Goal: Task Accomplishment & Management: Complete application form

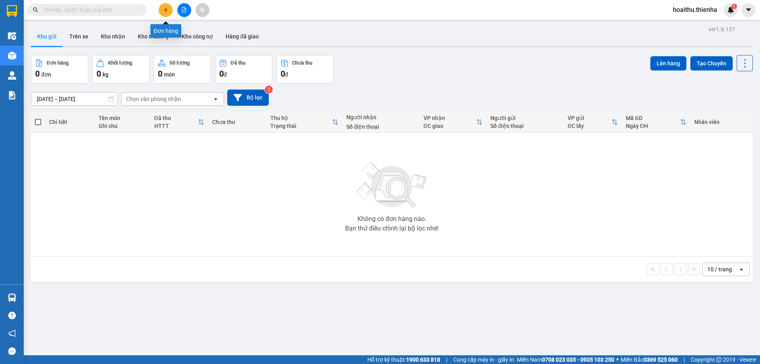
click at [168, 13] on button at bounding box center [166, 10] width 14 height 14
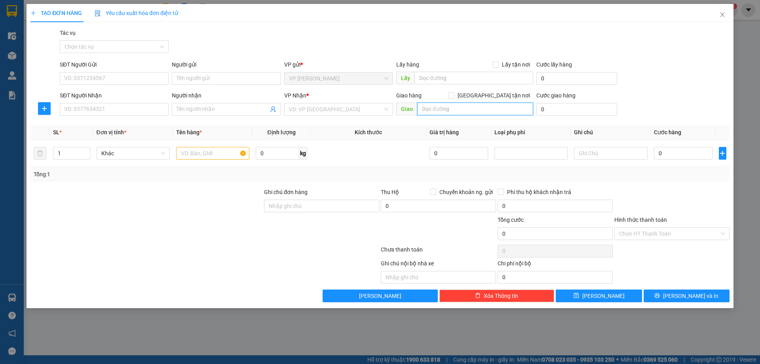
click at [426, 112] on input "text" at bounding box center [475, 109] width 116 height 13
type input "37 hùng vương"
click at [88, 75] on input "SĐT Người Gửi" at bounding box center [114, 78] width 109 height 13
type input "0916656799"
click at [198, 74] on input "Người gửi" at bounding box center [226, 78] width 109 height 13
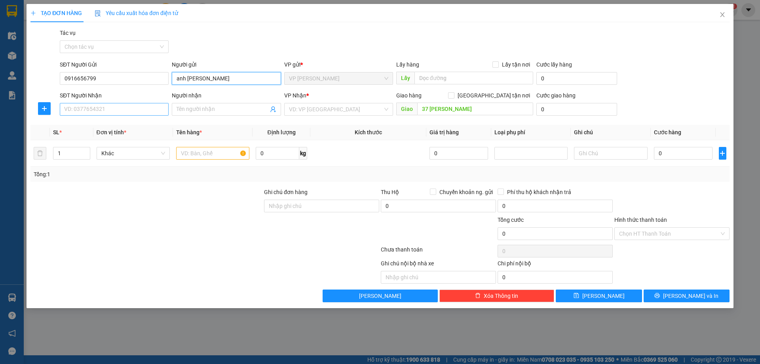
type input "anh phạm minh tú"
click at [86, 111] on input "SĐT Người Nhận" at bounding box center [114, 109] width 109 height 13
type input "0913294088"
click at [207, 112] on input "Người nhận" at bounding box center [222, 109] width 91 height 9
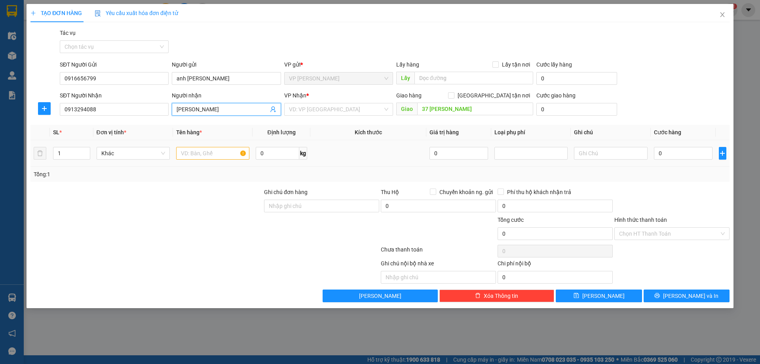
type input "phạm xuân phú"
click at [196, 153] on input "text" at bounding box center [212, 153] width 73 height 13
type input "hồ sơ"
click at [150, 195] on div at bounding box center [147, 202] width 234 height 28
click at [676, 160] on div "0" at bounding box center [683, 153] width 59 height 16
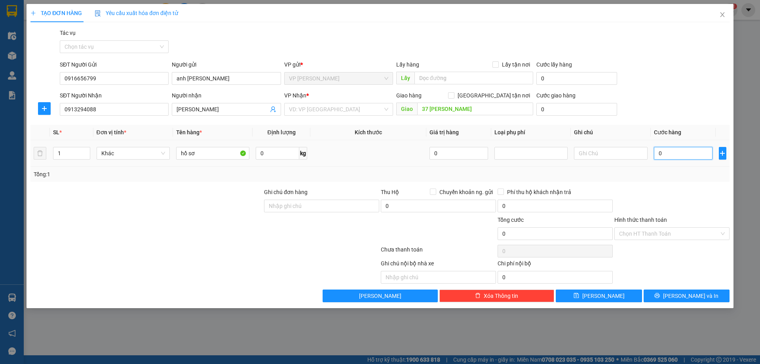
click at [676, 156] on input "0" at bounding box center [683, 153] width 59 height 13
click at [474, 110] on input "37 hùng vương" at bounding box center [475, 109] width 116 height 13
click at [676, 154] on input "0" at bounding box center [683, 153] width 59 height 13
type input "1"
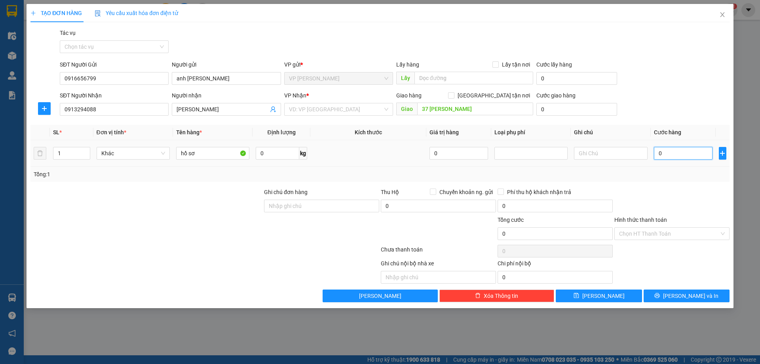
type input "1"
type input "12"
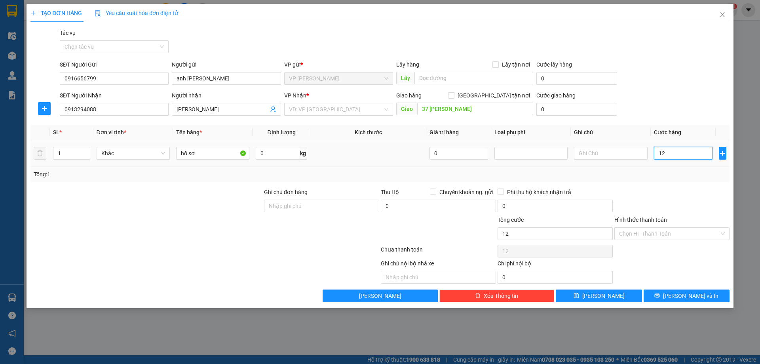
type input "120"
type input "1.200"
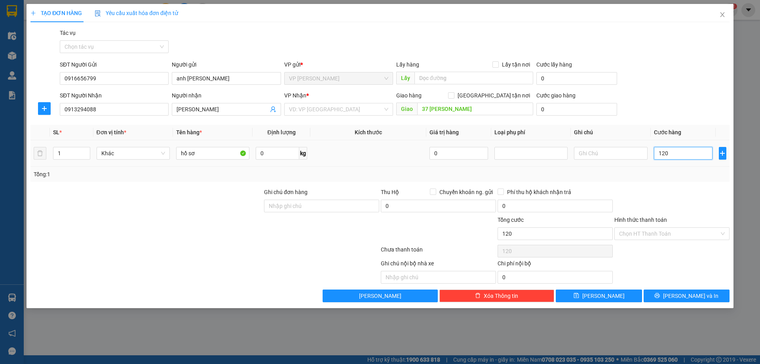
type input "1.200"
type input "12.000"
type input "120.000"
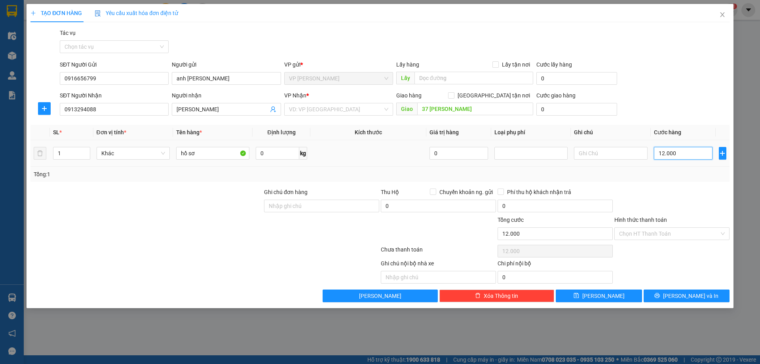
type input "120.000"
click at [690, 293] on span "Lưu và In" at bounding box center [690, 295] width 55 height 9
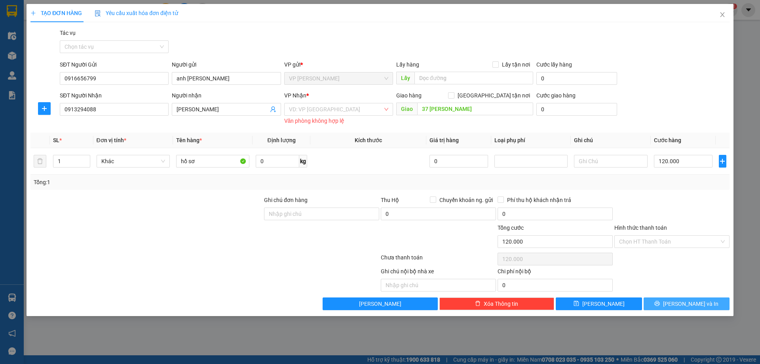
click at [668, 299] on button "Lưu và In" at bounding box center [687, 303] width 86 height 13
click at [672, 307] on button "Lưu và In" at bounding box center [687, 303] width 86 height 13
click at [323, 112] on input "search" at bounding box center [336, 109] width 94 height 12
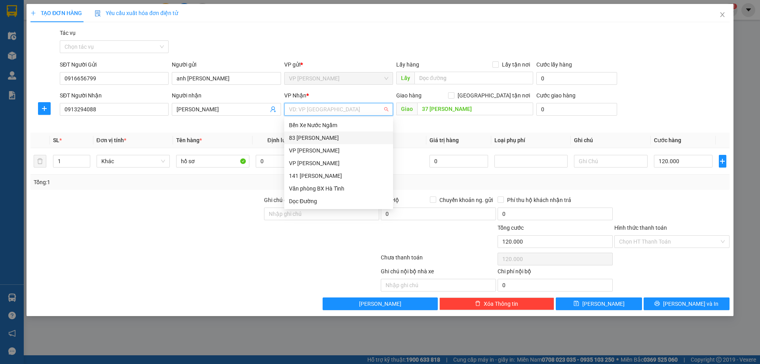
click at [323, 137] on div "83 Nguyễn Hoàng" at bounding box center [338, 137] width 99 height 9
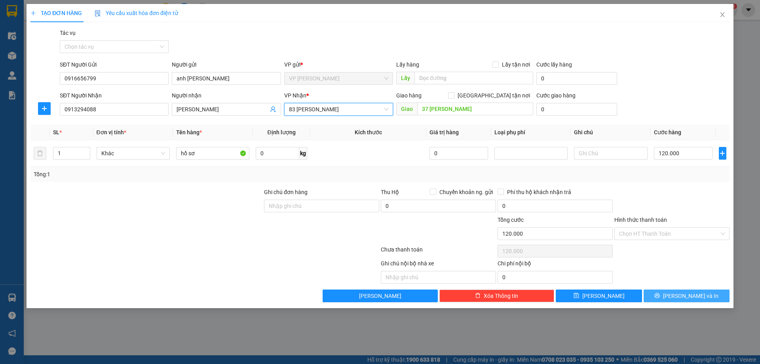
click at [684, 295] on span "Lưu và In" at bounding box center [690, 295] width 55 height 9
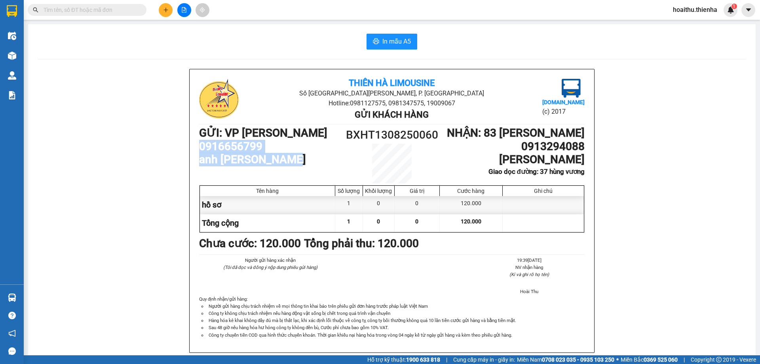
drag, startPoint x: 199, startPoint y: 146, endPoint x: 322, endPoint y: 164, distance: 123.6
click at [322, 164] on div "Thiên Hà Limousine Số 141 đường Hà Huy Tập, P. Nam Hà Hotline: 0981127575, 0981…" at bounding box center [392, 210] width 405 height 283
drag, startPoint x: 519, startPoint y: 153, endPoint x: 608, endPoint y: 152, distance: 88.7
click at [608, 152] on div "Thiên Hà Limousine Số 141 đường Hà Huy Tập, P. Nam Hà Hotline: 0981127575, 0981…" at bounding box center [392, 220] width 709 height 303
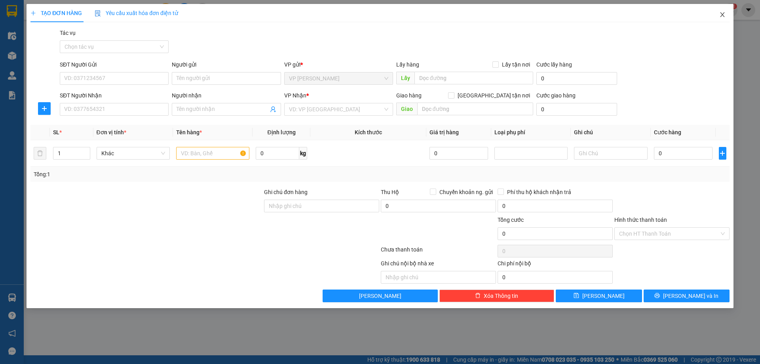
click at [720, 16] on icon "close" at bounding box center [723, 14] width 6 height 6
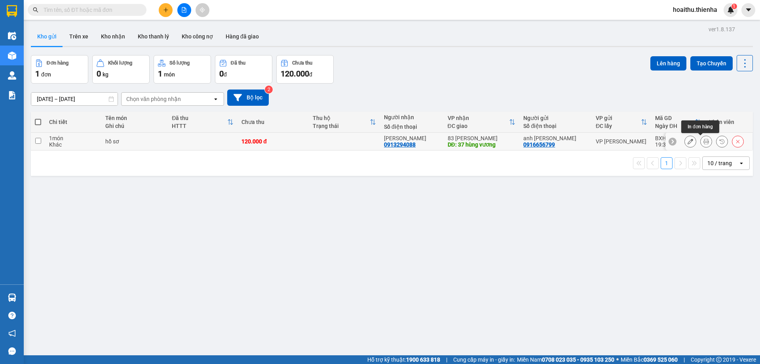
click at [701, 140] on button at bounding box center [706, 142] width 11 height 14
click at [688, 141] on icon at bounding box center [691, 142] width 6 height 6
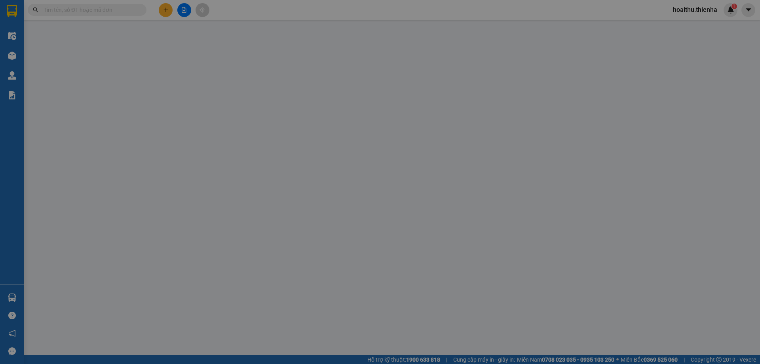
type input "0916656799"
type input "anh phạm minh tú"
type input "0913294088"
type input "phạm xuân phú"
type input "37 hùng vương"
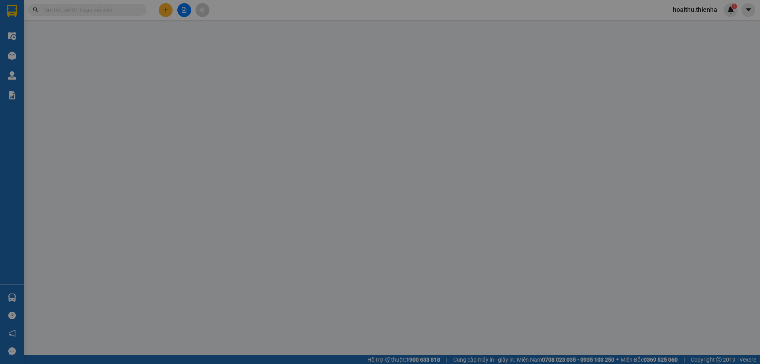
type input "120.000"
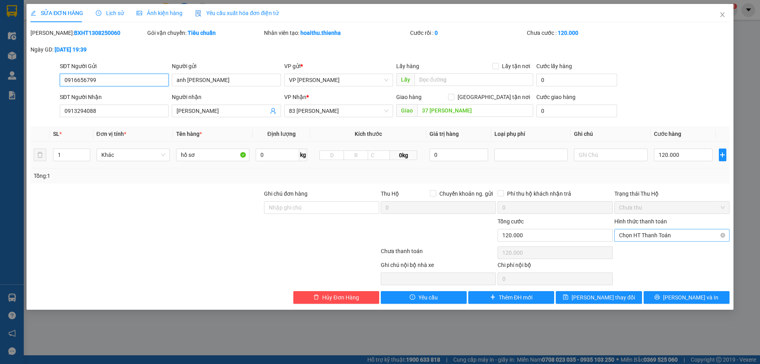
click at [664, 233] on span "Chọn HT Thanh Toán" at bounding box center [672, 235] width 106 height 12
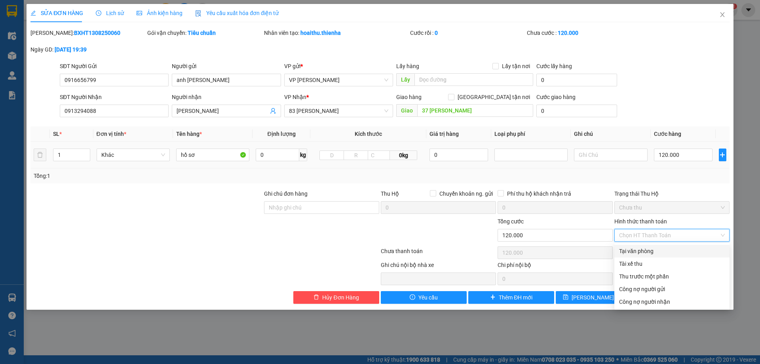
click at [657, 249] on div "Tại văn phòng" at bounding box center [672, 251] width 106 height 9
type input "0"
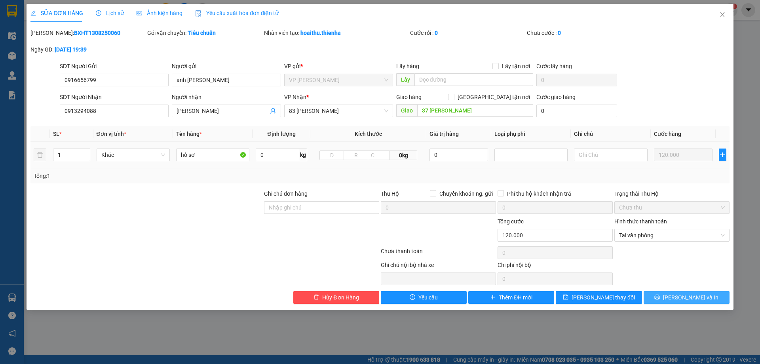
click at [670, 301] on button "Lưu và In" at bounding box center [687, 297] width 86 height 13
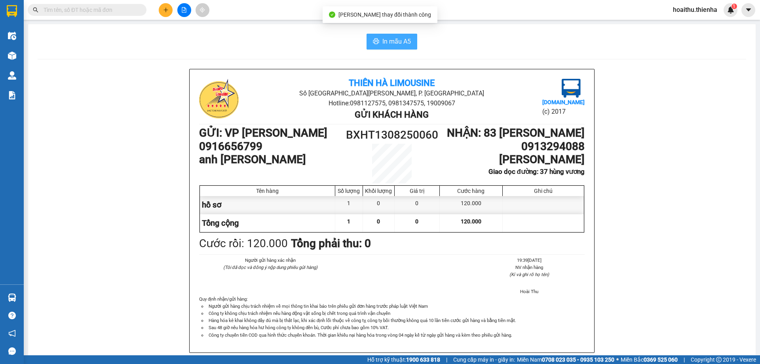
click at [391, 44] on span "In mẫu A5" at bounding box center [397, 41] width 29 height 10
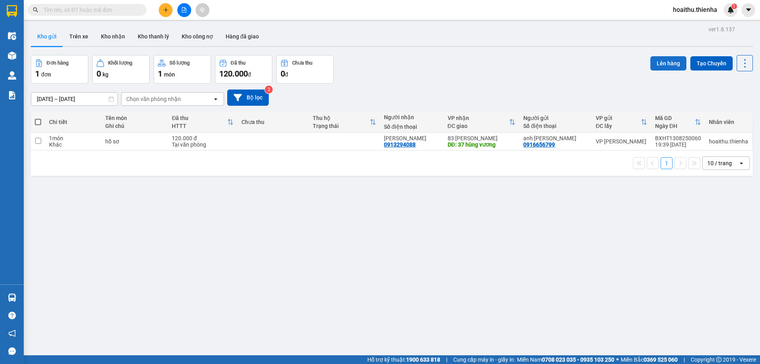
click at [672, 68] on button "Lên hàng" at bounding box center [669, 63] width 36 height 14
click at [38, 141] on input "checkbox" at bounding box center [38, 141] width 6 height 6
checkbox input "true"
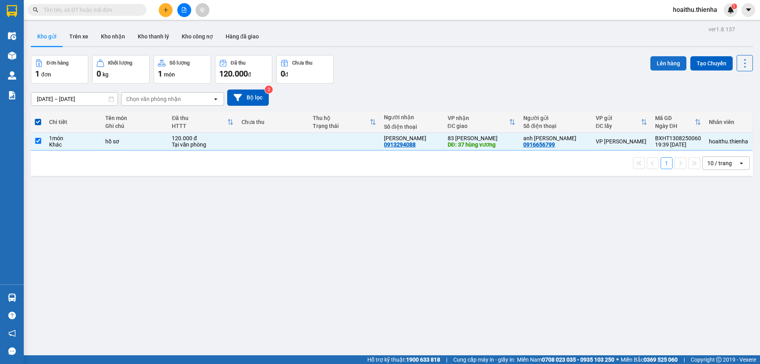
click at [661, 66] on button "Lên hàng" at bounding box center [669, 63] width 36 height 14
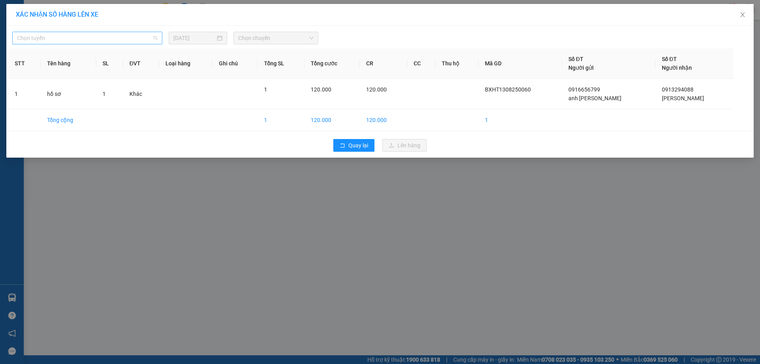
click at [143, 42] on span "Chọn tuyến" at bounding box center [87, 38] width 141 height 12
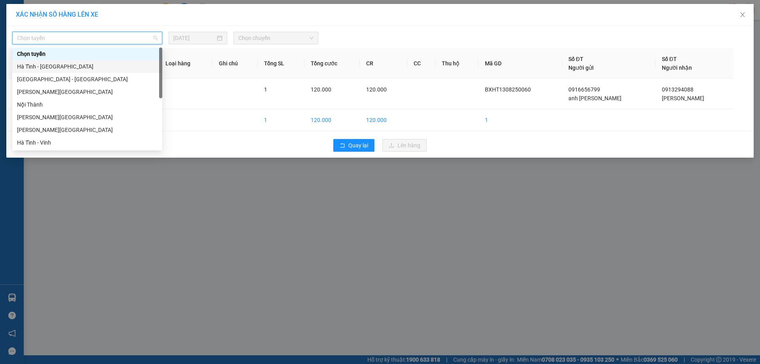
click at [112, 70] on div "Hà Tĩnh - Hà Nội" at bounding box center [87, 66] width 141 height 9
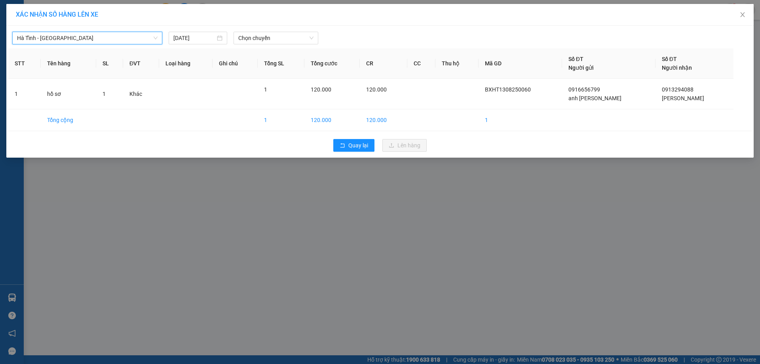
click at [255, 45] on div "Hà Tĩnh - Hà Nội Hà Tĩnh - Hà Nội 13/08/2025 Chọn chuyến STT Tên hàng SL ĐVT Lo…" at bounding box center [380, 92] width 748 height 132
click at [255, 40] on span "Chọn chuyến" at bounding box center [275, 38] width 75 height 12
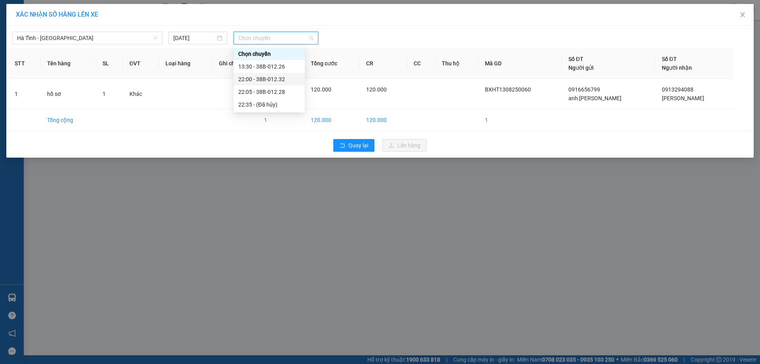
click at [263, 80] on div "22:00 - 38B-012.32" at bounding box center [269, 79] width 62 height 9
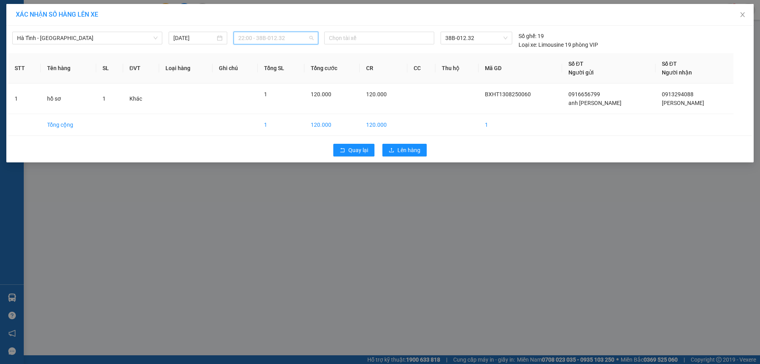
click at [272, 35] on span "22:00 - 38B-012.32" at bounding box center [275, 38] width 75 height 12
click at [261, 91] on div "22:05 - 38B-012.28" at bounding box center [269, 92] width 62 height 9
click at [402, 150] on span "Lên hàng" at bounding box center [409, 150] width 23 height 9
